Goal: Find specific page/section: Find specific page/section

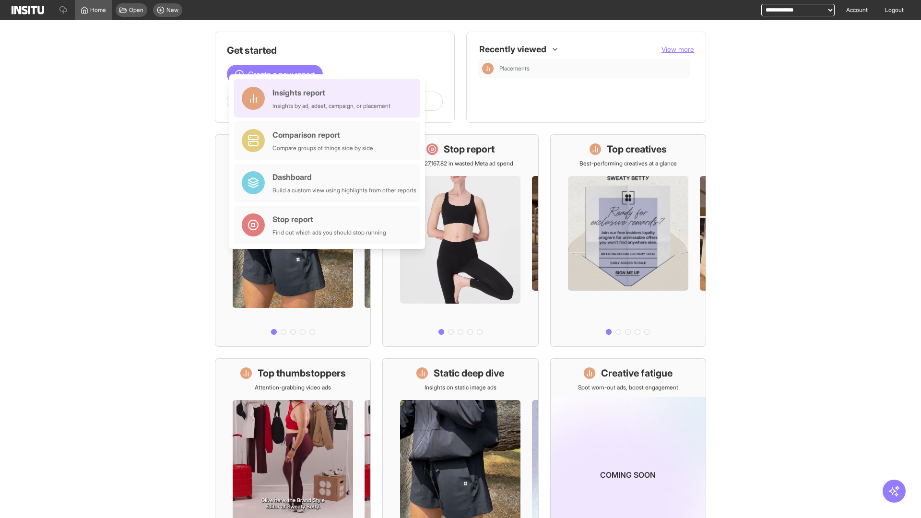
click at [330, 98] on div "Insights report Insights by ad, adset, campaign, or placement" at bounding box center [332, 98] width 118 height 23
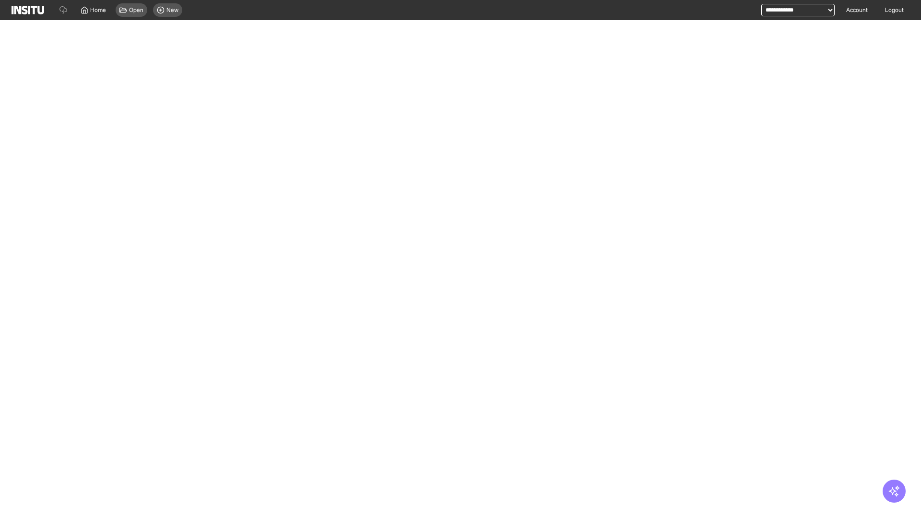
select select "**"
